Goal: Task Accomplishment & Management: Complete application form

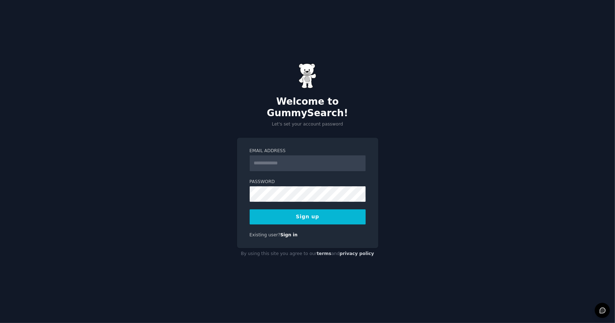
click at [279, 160] on input "Email Address" at bounding box center [308, 164] width 116 height 16
type input "**********"
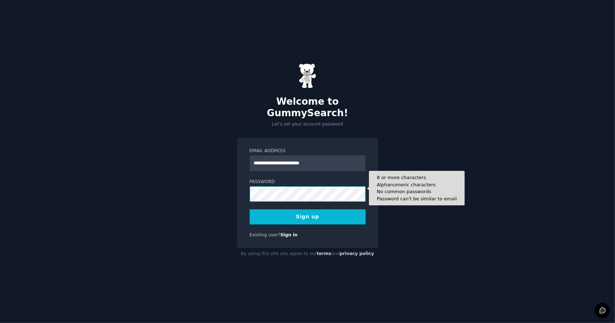
click at [325, 163] on form "**********" at bounding box center [308, 186] width 116 height 77
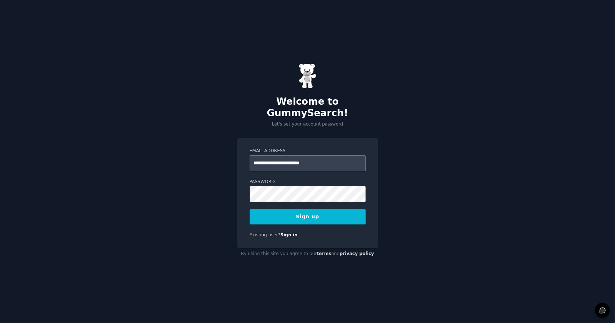
click at [325, 163] on input "**********" at bounding box center [308, 164] width 116 height 16
click at [250, 210] on button "Sign up" at bounding box center [308, 217] width 116 height 15
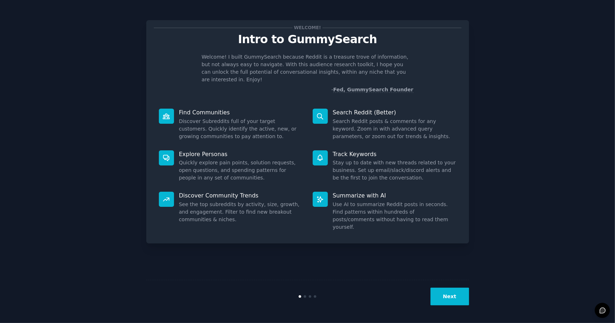
click at [457, 296] on button "Next" at bounding box center [449, 297] width 39 height 18
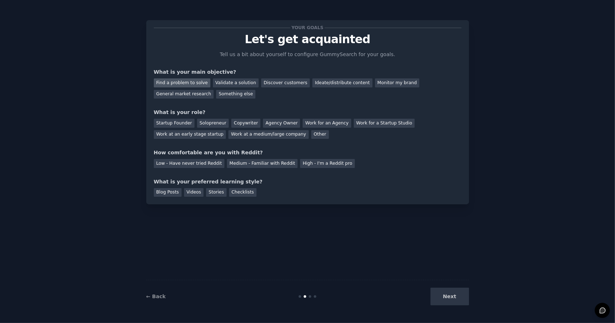
click at [195, 84] on div "Find a problem to solve" at bounding box center [182, 83] width 57 height 9
click at [184, 123] on div "Startup Founder" at bounding box center [174, 123] width 41 height 9
click at [227, 164] on div "Medium - Familiar with Reddit" at bounding box center [262, 163] width 71 height 9
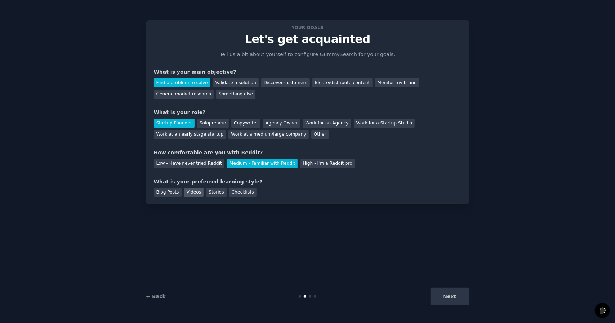
click at [193, 191] on div "Videos" at bounding box center [194, 192] width 20 height 9
click at [230, 195] on div "Checklists" at bounding box center [242, 192] width 27 height 9
click at [191, 195] on div "Videos" at bounding box center [194, 192] width 20 height 9
click at [462, 304] on button "Next" at bounding box center [449, 297] width 39 height 18
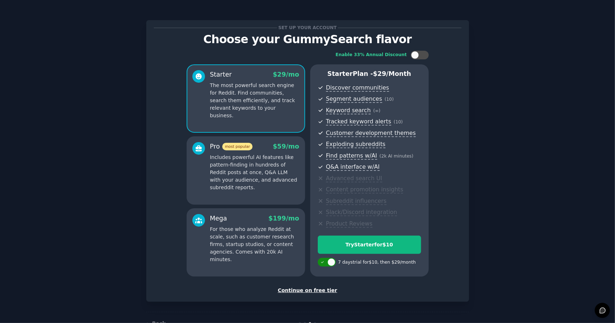
click at [325, 262] on div at bounding box center [327, 262] width 18 height 9
click at [325, 262] on div at bounding box center [322, 263] width 8 height 8
checkbox input "true"
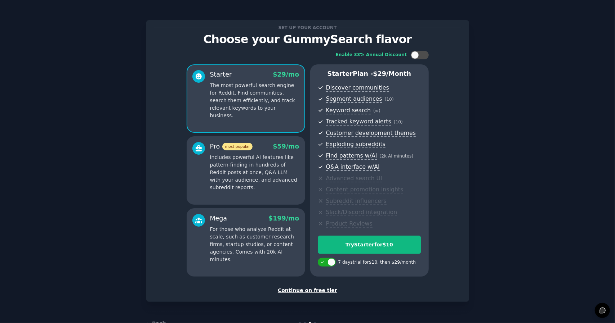
click at [318, 291] on div "Continue on free tier" at bounding box center [308, 291] width 308 height 8
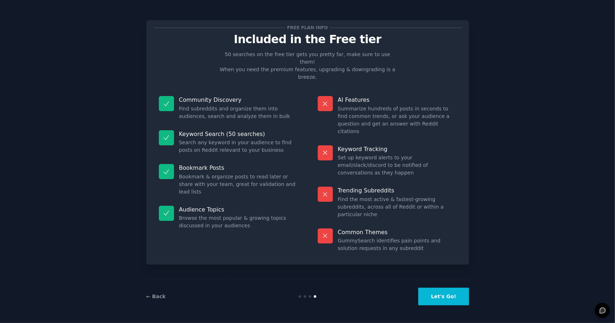
click at [440, 299] on button "Let's Go!" at bounding box center [443, 297] width 50 height 18
